Goal: Task Accomplishment & Management: Manage account settings

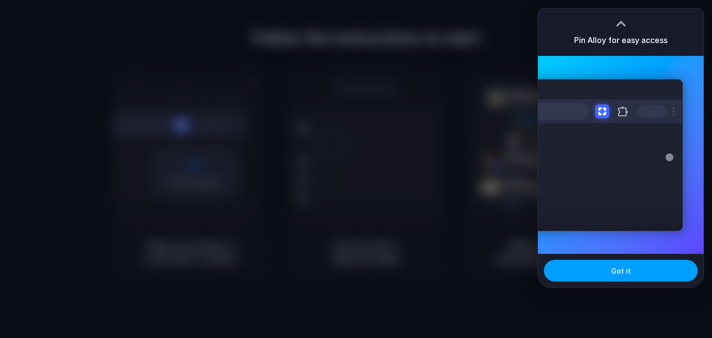
click at [598, 266] on button "Got it" at bounding box center [621, 271] width 154 height 22
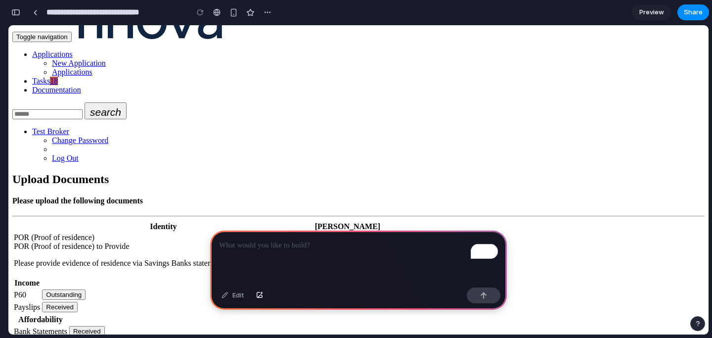
scroll to position [26, 0]
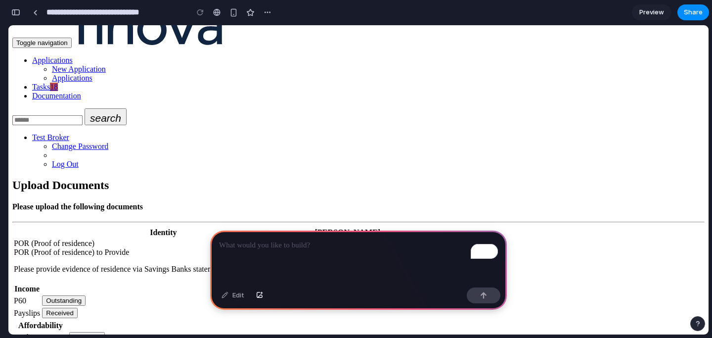
click at [358, 255] on button "Outstanding" at bounding box center [336, 260] width 43 height 10
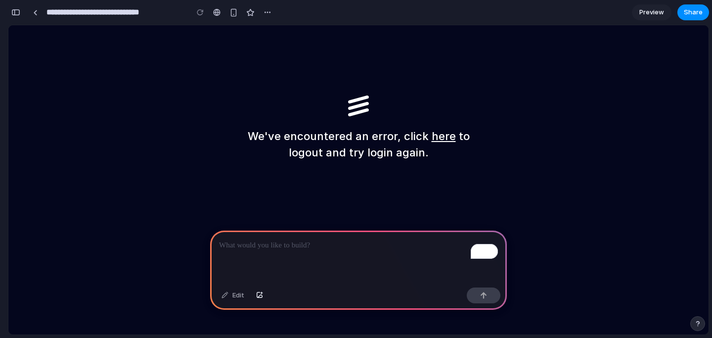
scroll to position [0, 0]
click at [434, 136] on link "here" at bounding box center [444, 136] width 24 height 13
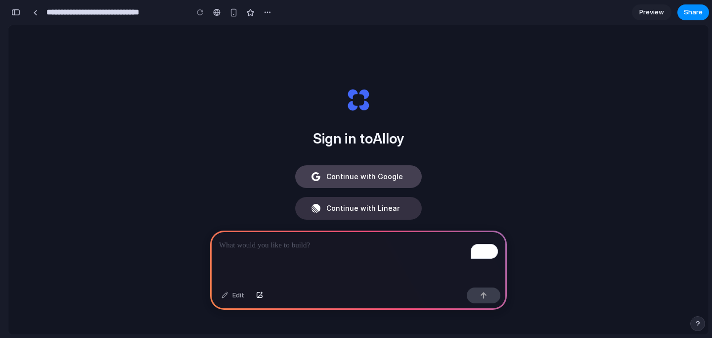
click at [360, 181] on button "Continue with Google" at bounding box center [358, 176] width 127 height 23
click at [37, 14] on div at bounding box center [35, 12] width 4 height 5
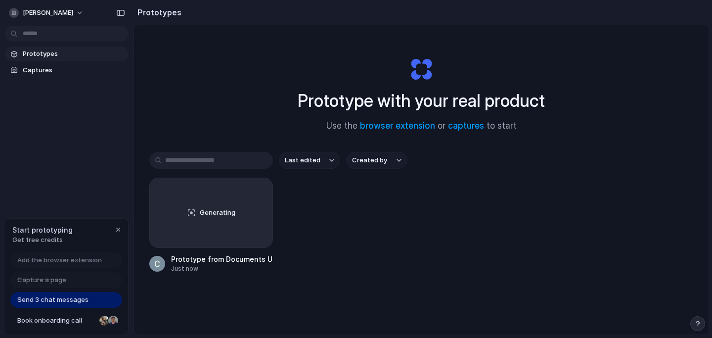
click at [47, 56] on span "Prototypes" at bounding box center [74, 54] width 102 height 10
click at [168, 188] on div "Generating" at bounding box center [211, 212] width 123 height 69
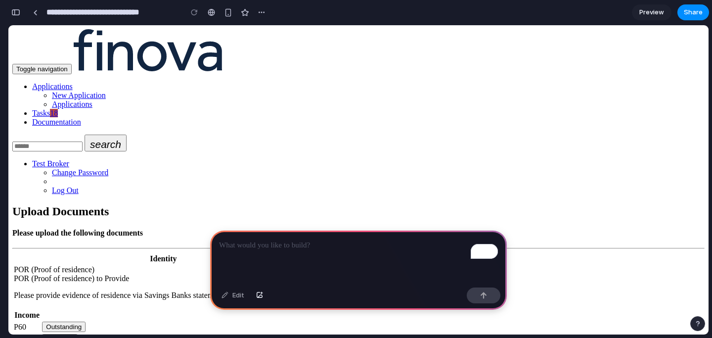
click at [275, 246] on p "To enrich screen reader interactions, please activate Accessibility in Grammarl…" at bounding box center [358, 245] width 279 height 12
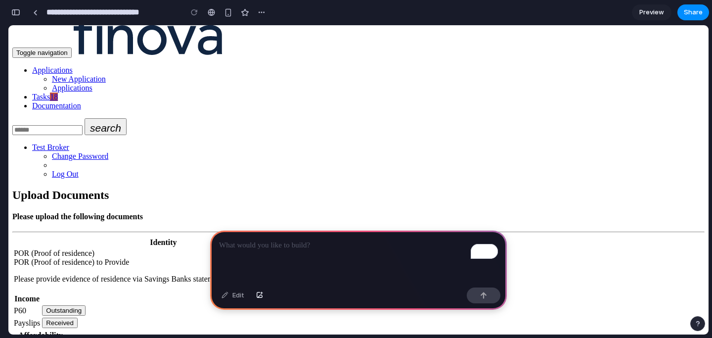
scroll to position [66, 0]
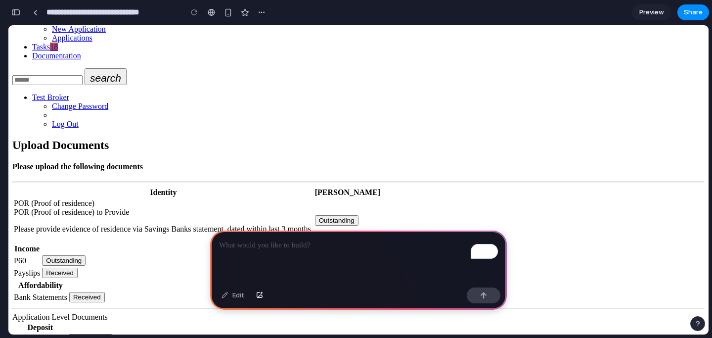
click at [82, 257] on span "Outstanding" at bounding box center [64, 260] width 36 height 7
click at [78, 267] on button "Received" at bounding box center [60, 272] width 36 height 10
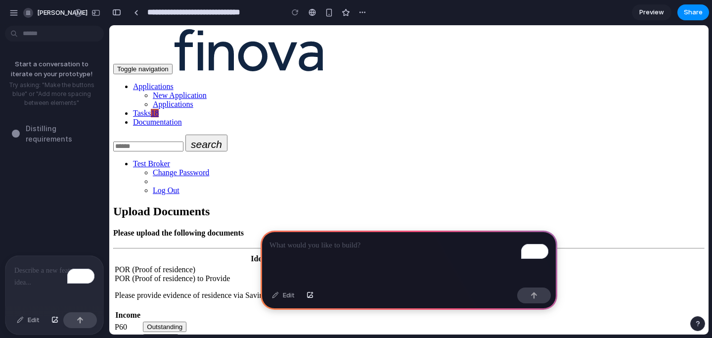
scroll to position [67, 0]
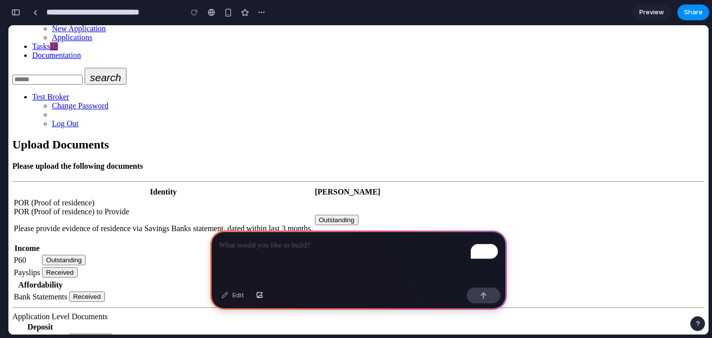
click at [13, 15] on div "button" at bounding box center [15, 12] width 9 height 7
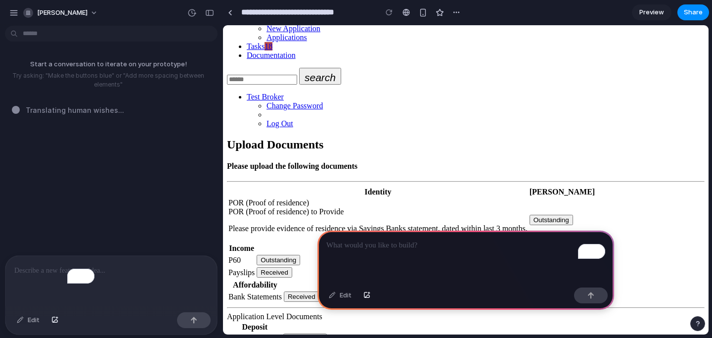
scroll to position [65, 0]
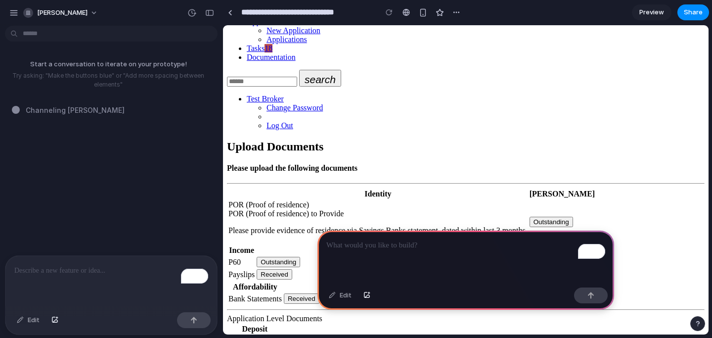
click at [56, 266] on p "To enrich screen reader interactions, please activate Accessibility in Grammarl…" at bounding box center [111, 270] width 194 height 12
click at [45, 114] on span "Channeling [PERSON_NAME] ." at bounding box center [76, 110] width 101 height 10
click at [16, 110] on div at bounding box center [16, 110] width 8 height 8
click at [97, 274] on p "To enrich screen reader interactions, please activate Accessibility in Grammarl…" at bounding box center [111, 270] width 194 height 12
click at [66, 16] on span "[PERSON_NAME]" at bounding box center [62, 13] width 50 height 10
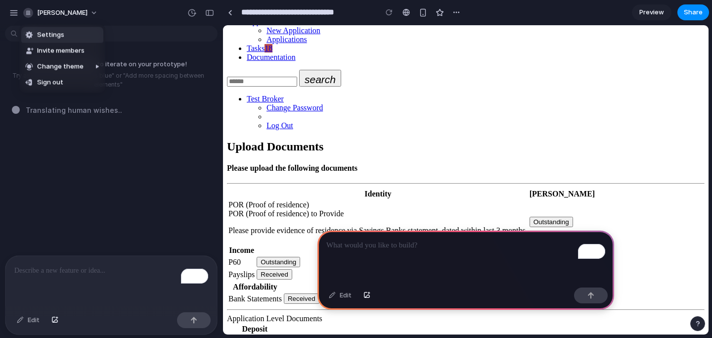
click at [12, 15] on div "Settings Invite members Change theme Sign out" at bounding box center [356, 169] width 712 height 338
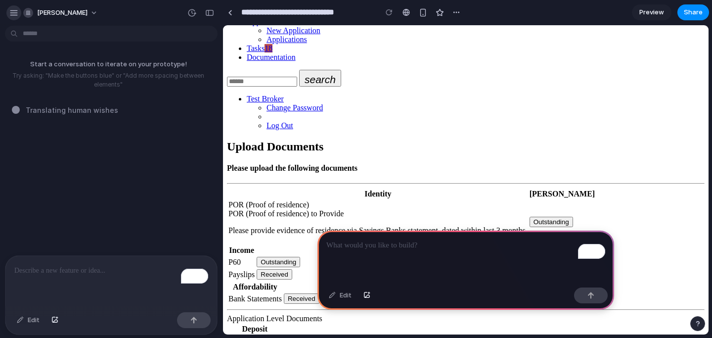
click at [13, 14] on div "button" at bounding box center [13, 12] width 9 height 9
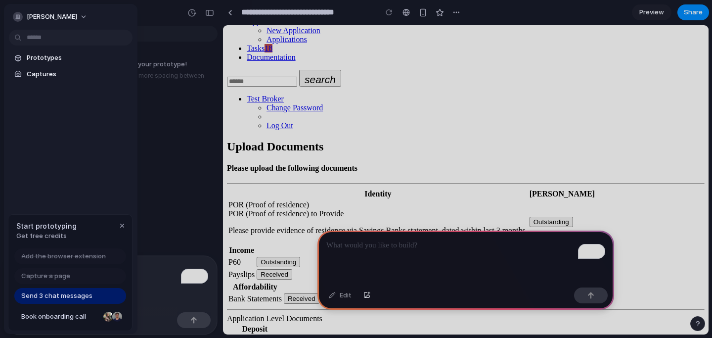
click at [13, 14] on button "[PERSON_NAME]" at bounding box center [51, 17] width 84 height 16
click at [13, 14] on div "Settings Invite members Change theme Sign out" at bounding box center [356, 169] width 712 height 338
click at [13, 14] on button "[PERSON_NAME]" at bounding box center [51, 17] width 84 height 16
click at [169, 22] on div "Settings Invite members Change theme Sign out" at bounding box center [356, 169] width 712 height 338
click at [152, 20] on div at bounding box center [356, 169] width 712 height 338
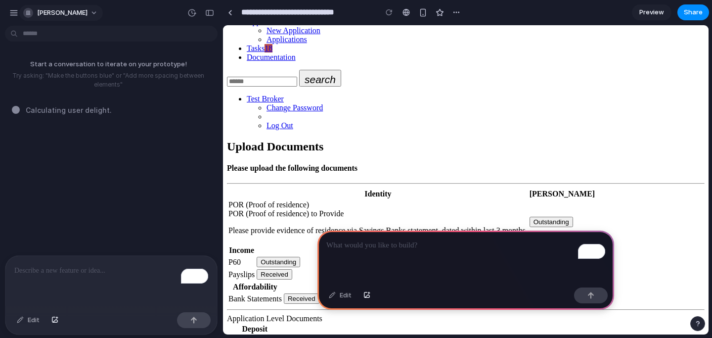
click at [74, 11] on button "[PERSON_NAME]" at bounding box center [61, 13] width 84 height 16
click at [51, 35] on span "Settings" at bounding box center [50, 35] width 27 height 10
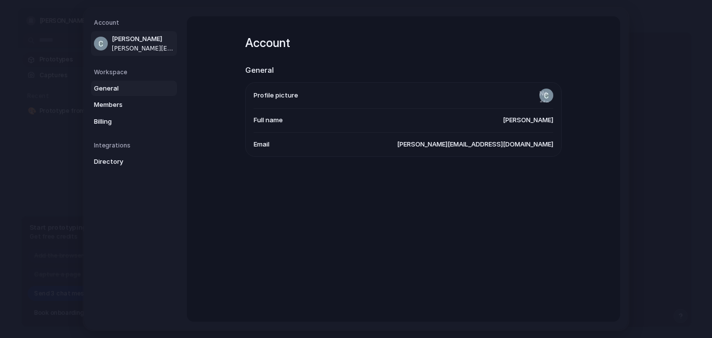
click at [121, 88] on span "General" at bounding box center [125, 89] width 63 height 10
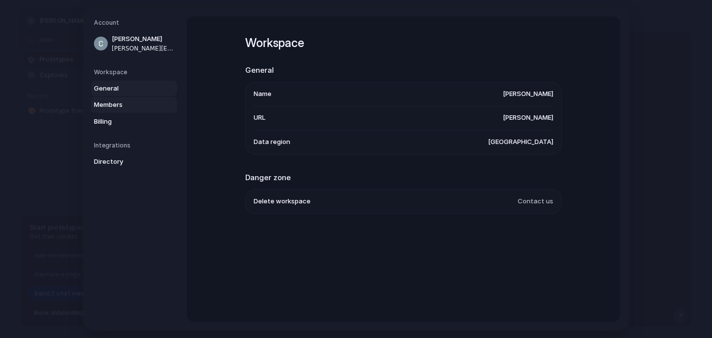
click at [122, 100] on span "Members" at bounding box center [125, 105] width 63 height 10
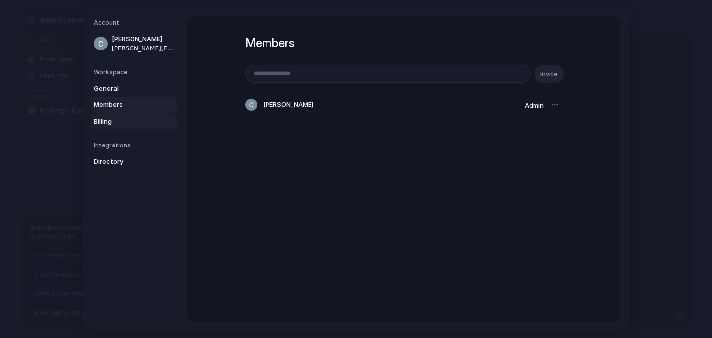
click at [122, 114] on link "Billing" at bounding box center [134, 122] width 86 height 16
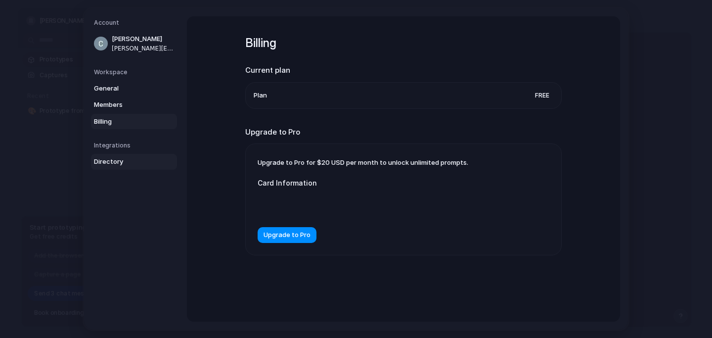
click at [118, 157] on span "Directory" at bounding box center [125, 162] width 63 height 10
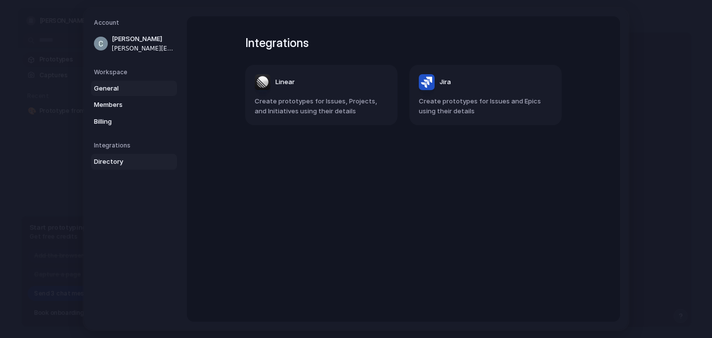
click at [125, 85] on span "General" at bounding box center [125, 89] width 63 height 10
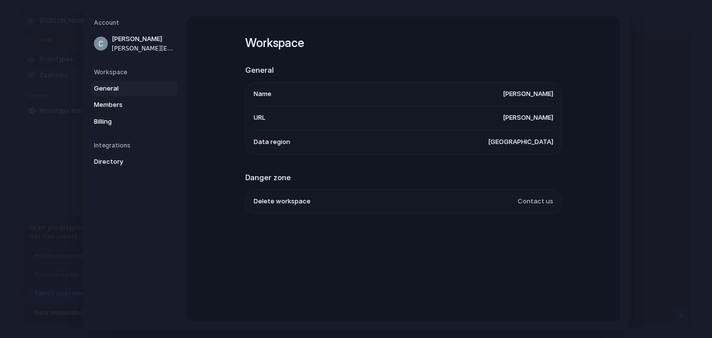
click at [360, 206] on li "Delete workspace Contact us" at bounding box center [404, 201] width 300 height 24
click at [283, 196] on li "Delete workspace Contact us" at bounding box center [404, 201] width 300 height 24
click at [282, 201] on span "Delete workspace" at bounding box center [282, 201] width 57 height 10
click at [283, 201] on span "Delete workspace" at bounding box center [282, 201] width 57 height 10
click at [532, 204] on span "Contact us" at bounding box center [536, 201] width 36 height 10
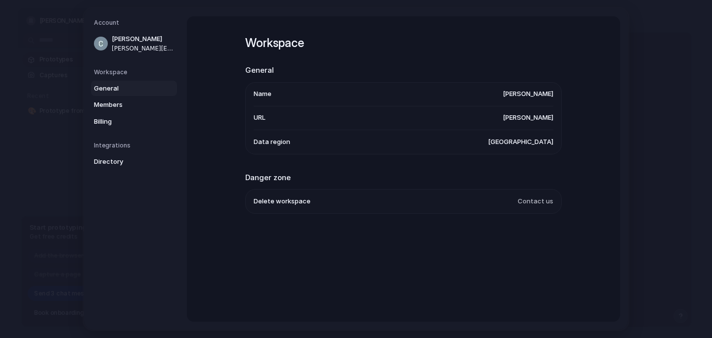
click at [530, 204] on span "Contact us" at bounding box center [536, 201] width 36 height 10
click at [352, 196] on li "Delete workspace Contact us" at bounding box center [404, 201] width 300 height 24
click at [290, 200] on span "Delete workspace" at bounding box center [282, 201] width 57 height 10
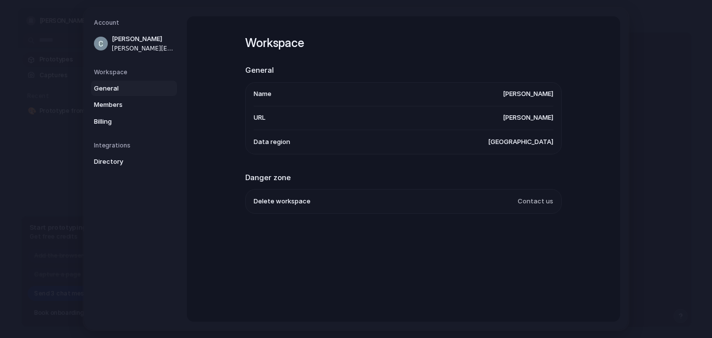
click at [253, 173] on h2 "Danger zone" at bounding box center [403, 177] width 316 height 11
click at [117, 37] on span "Chirag Patel" at bounding box center [143, 39] width 63 height 10
